Goal: Task Accomplishment & Management: Manage account settings

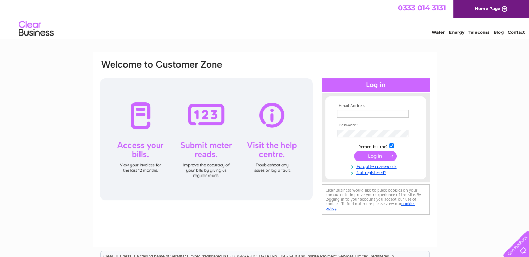
type input "[EMAIL_ADDRESS][DOMAIN_NAME]"
click at [372, 156] on input "submit" at bounding box center [375, 156] width 43 height 10
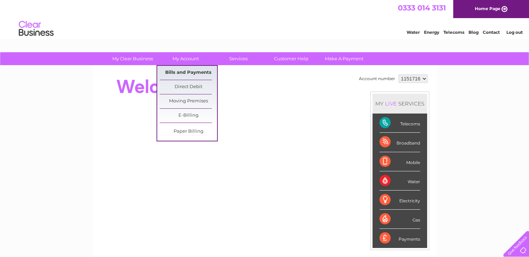
click at [184, 72] on link "Bills and Payments" at bounding box center [188, 73] width 57 height 14
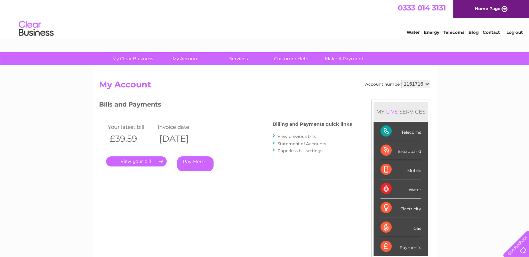
click at [144, 162] on link "." at bounding box center [136, 161] width 61 height 10
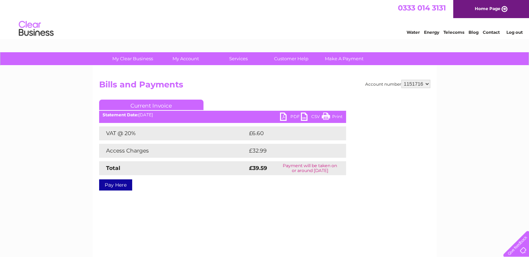
click at [288, 116] on link "PDF" at bounding box center [290, 117] width 21 height 10
